Goal: Task Accomplishment & Management: Manage account settings

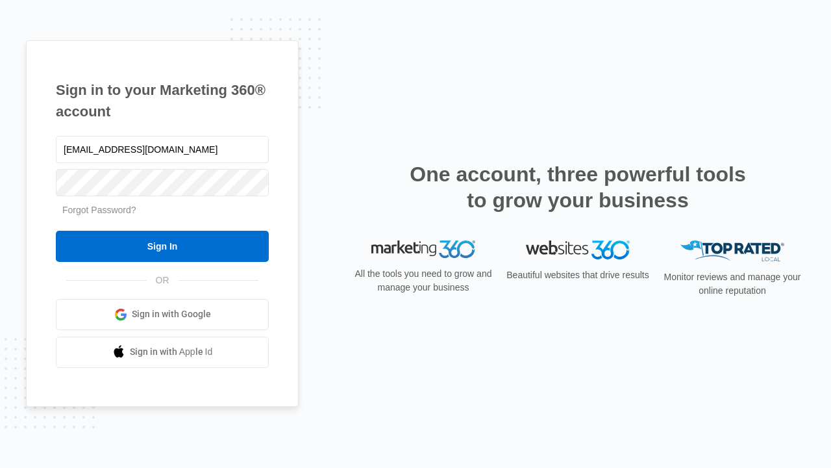
type input "[EMAIL_ADDRESS][DOMAIN_NAME]"
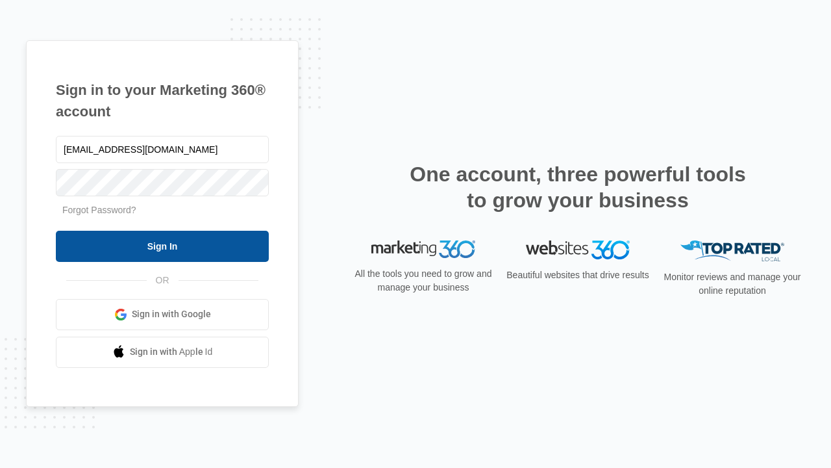
click at [162, 245] on input "Sign In" at bounding box center [162, 246] width 213 height 31
